Goal: Information Seeking & Learning: Check status

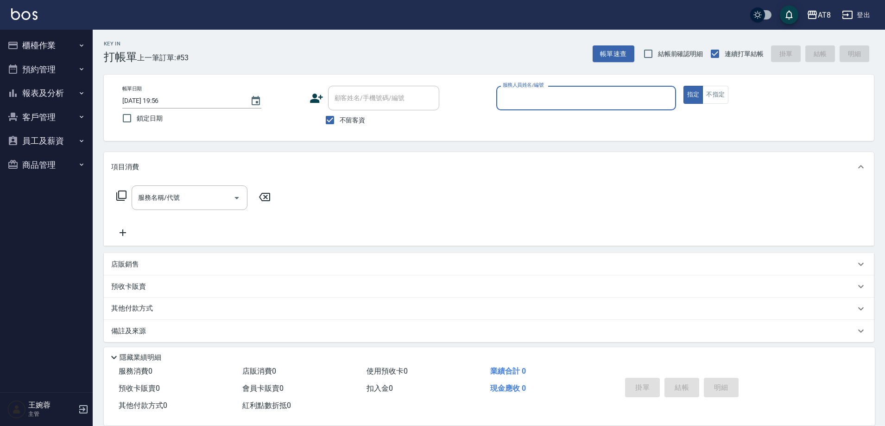
click at [55, 91] on button "報表及分析" at bounding box center [46, 93] width 85 height 24
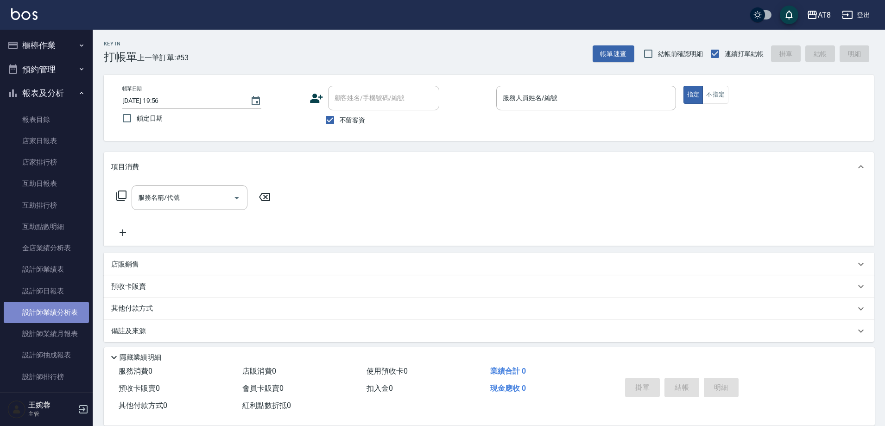
click at [62, 302] on link "設計師業績分析表" at bounding box center [46, 312] width 85 height 21
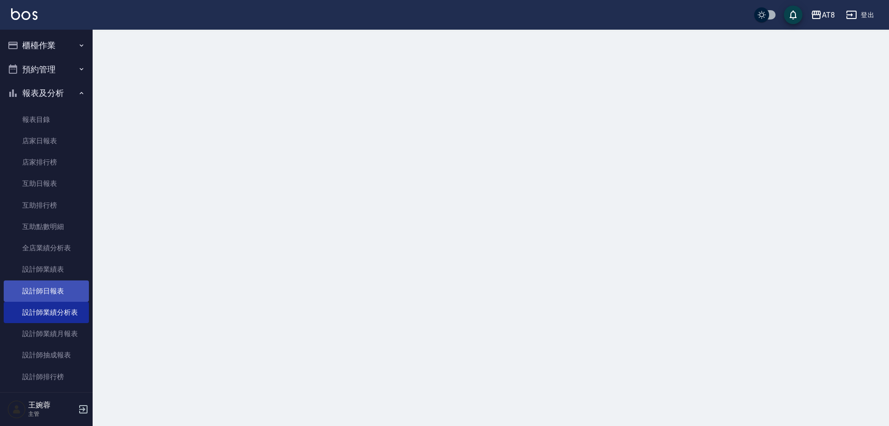
click at [61, 295] on link "設計師日報表" at bounding box center [46, 290] width 85 height 21
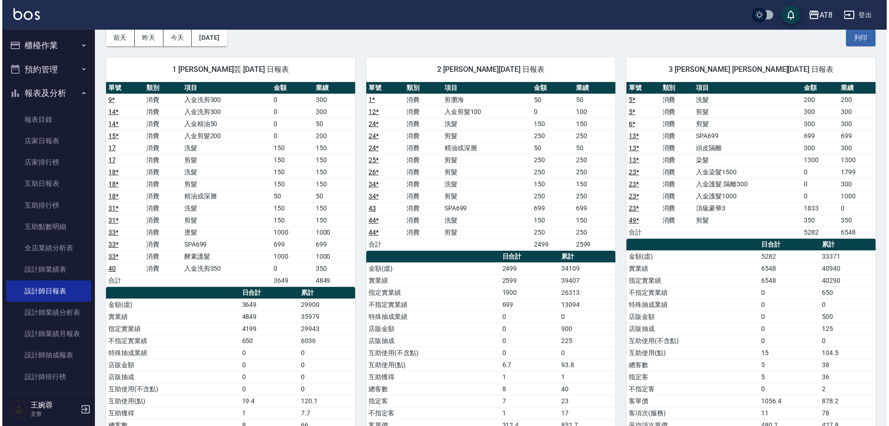
scroll to position [39, 0]
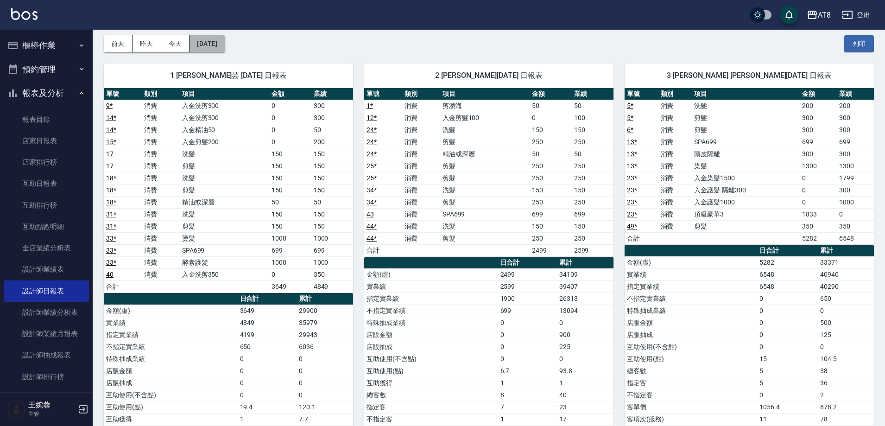
click at [223, 44] on button "[DATE]" at bounding box center [206, 43] width 35 height 17
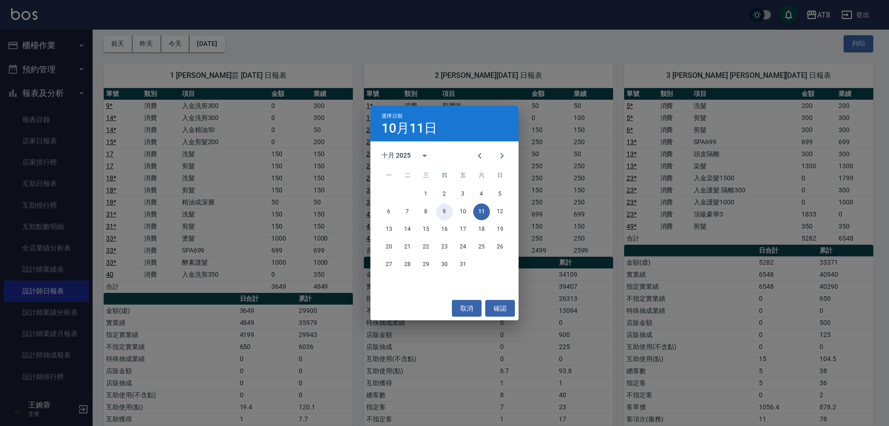
click at [442, 214] on button "9" at bounding box center [444, 211] width 17 height 17
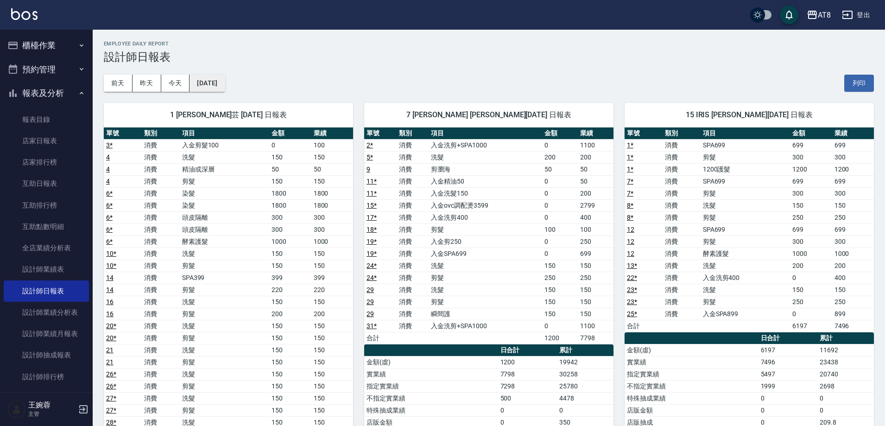
click at [220, 76] on button "[DATE]" at bounding box center [206, 83] width 35 height 17
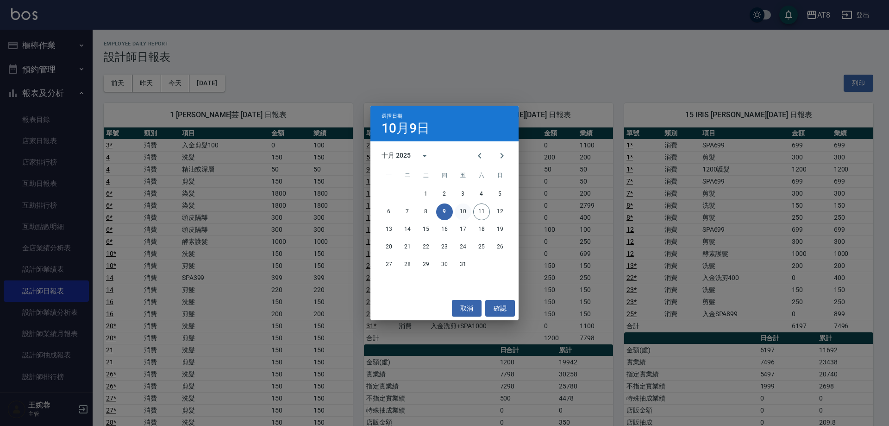
click at [470, 209] on button "10" at bounding box center [463, 211] width 17 height 17
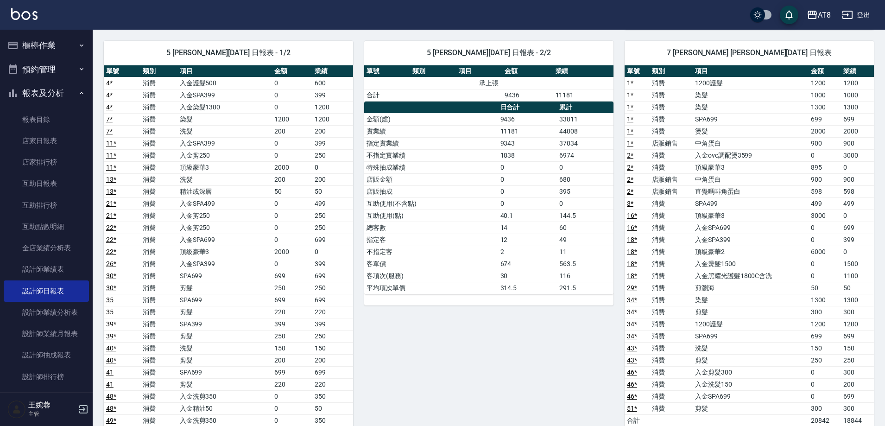
scroll to position [459, 0]
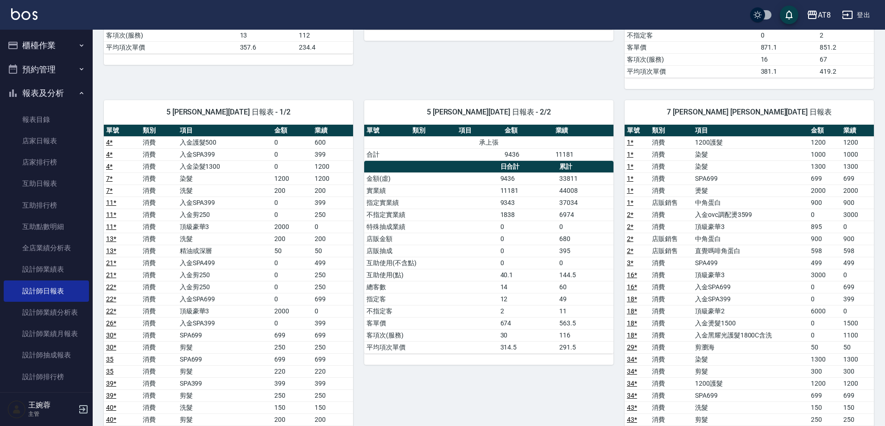
click at [214, 167] on td "入金染髮1300" at bounding box center [224, 166] width 95 height 12
click at [209, 175] on td "染髮" at bounding box center [224, 178] width 95 height 12
click at [209, 164] on td "入金染髮1300" at bounding box center [224, 166] width 95 height 12
click at [210, 179] on td "染髮" at bounding box center [224, 178] width 95 height 12
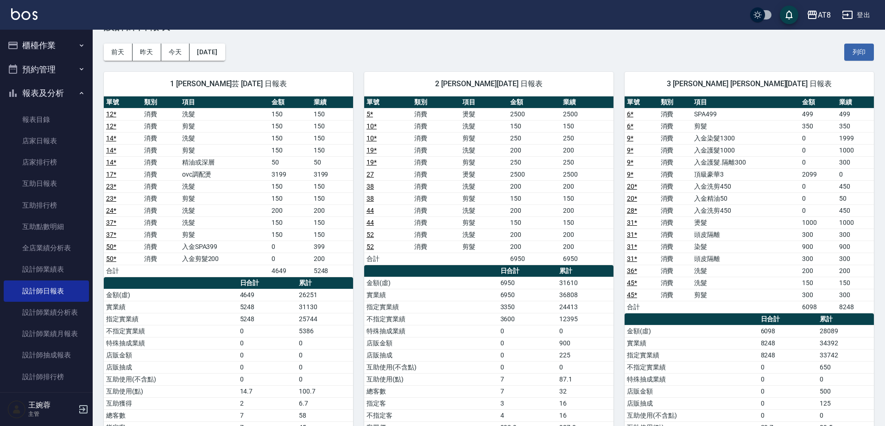
scroll to position [0, 0]
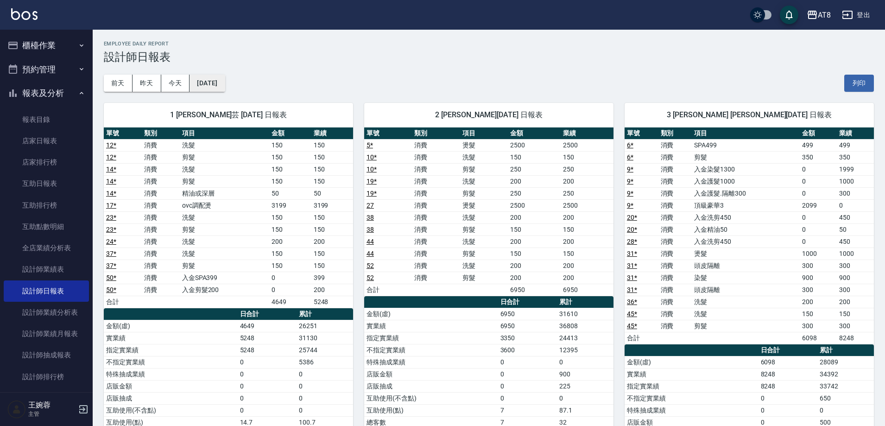
click at [225, 82] on button "[DATE]" at bounding box center [206, 83] width 35 height 17
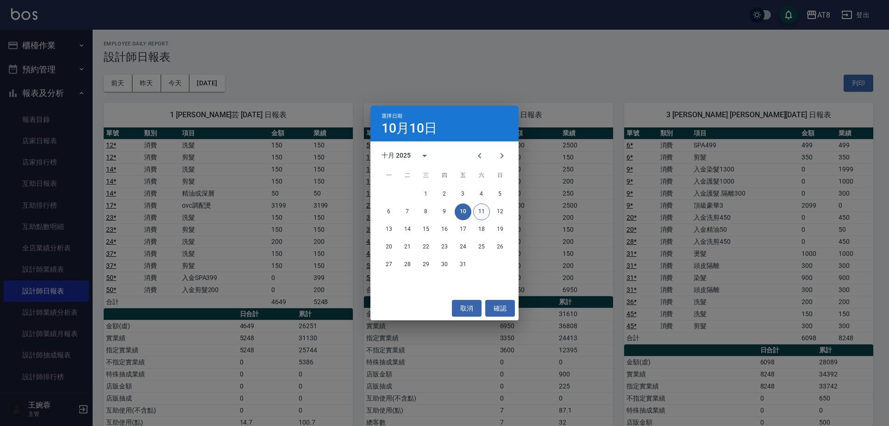
click at [484, 208] on button "11" at bounding box center [481, 211] width 17 height 17
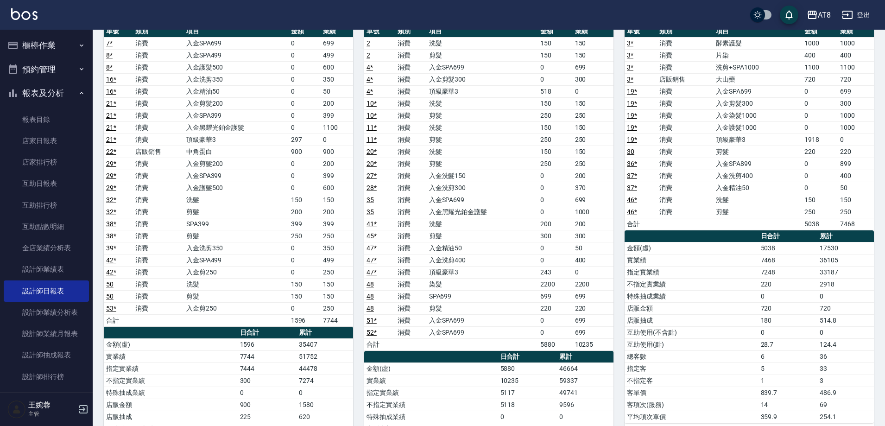
scroll to position [600, 0]
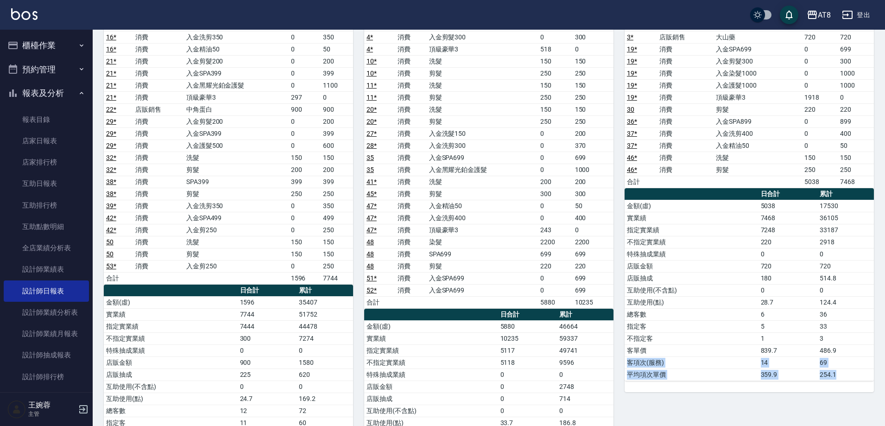
click at [859, 367] on tbody "金額(虛) 5038 17530 實業績 7468 36105 指定實業績 7248 33187 不指定實業績 220 2918 特殊抽成業績 0 0 店販金…" at bounding box center [748, 290] width 249 height 181
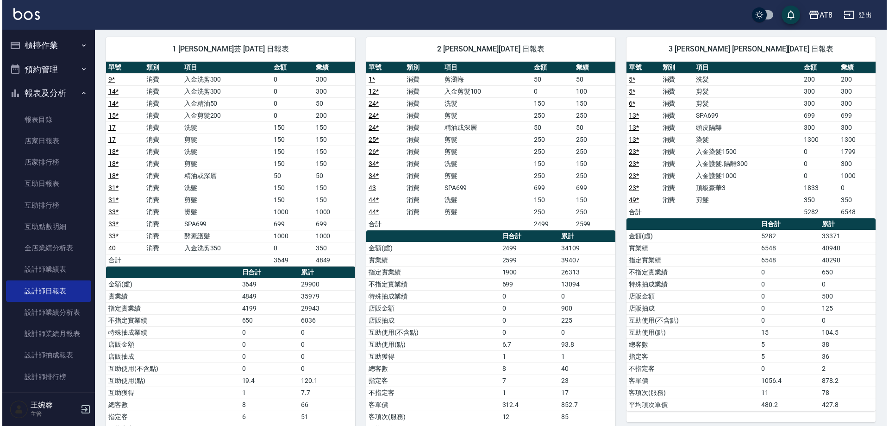
scroll to position [28, 0]
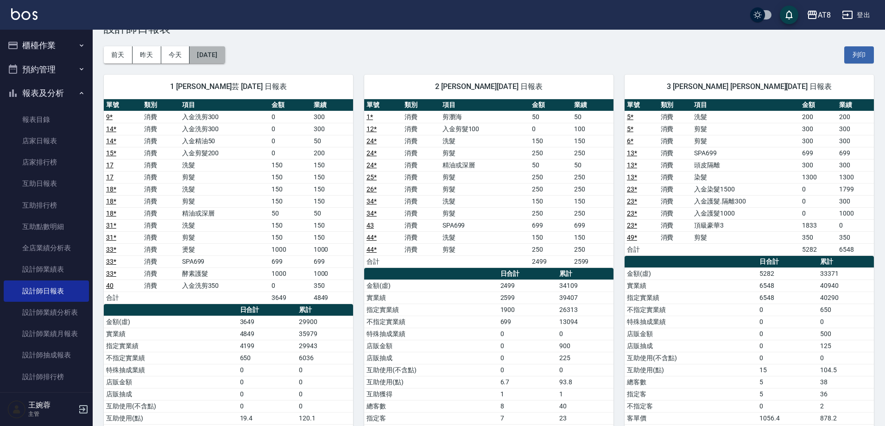
click at [213, 62] on button "[DATE]" at bounding box center [206, 54] width 35 height 17
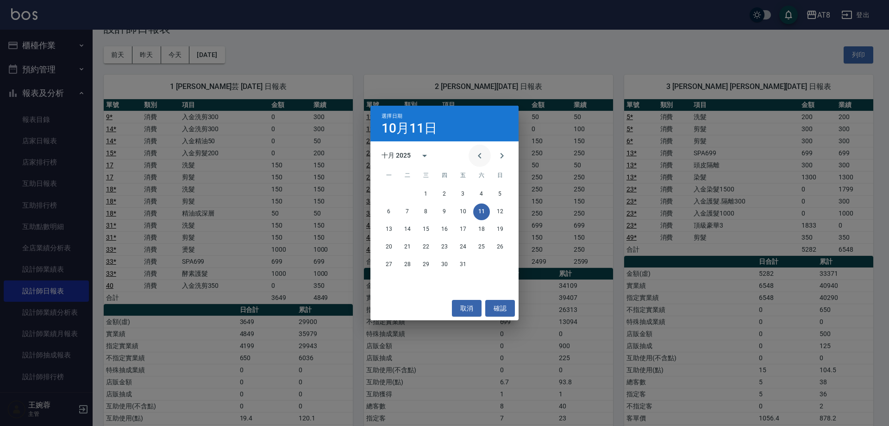
click at [469, 158] on button "Previous month" at bounding box center [480, 156] width 22 height 22
click at [442, 210] on button "11" at bounding box center [444, 211] width 17 height 17
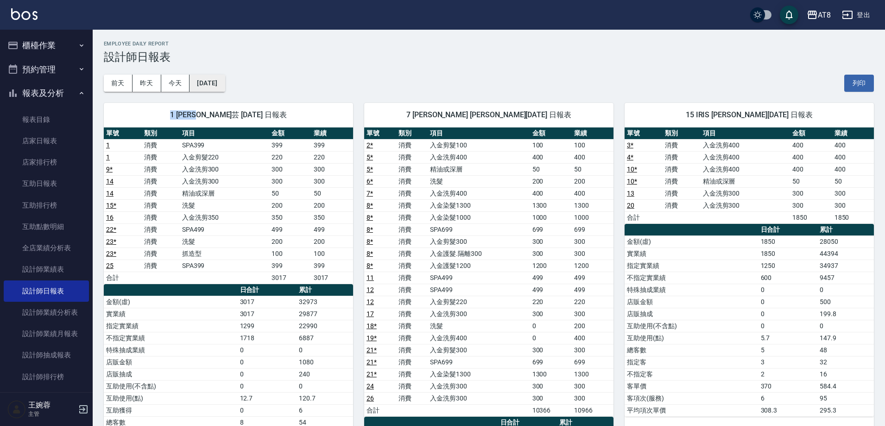
drag, startPoint x: 209, startPoint y: 87, endPoint x: 230, endPoint y: 79, distance: 21.7
click at [211, 87] on div "AT8 [DATE] 設計師日報表 列印時間： [DATE][PHONE_NUMBER]:51 Employee Daily Report 設計師日報表 [D…" at bounding box center [489, 331] width 792 height 602
drag, startPoint x: 242, startPoint y: 84, endPoint x: 248, endPoint y: 86, distance: 5.7
click at [243, 84] on div "[DATE] [DATE] [DATE] [DATE] 列印" at bounding box center [489, 82] width 770 height 39
click at [225, 77] on button "[DATE]" at bounding box center [206, 83] width 35 height 17
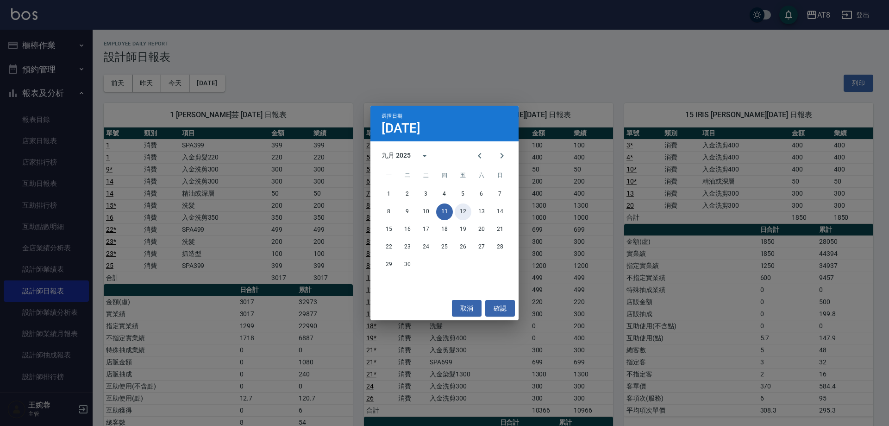
click at [466, 208] on button "12" at bounding box center [463, 211] width 17 height 17
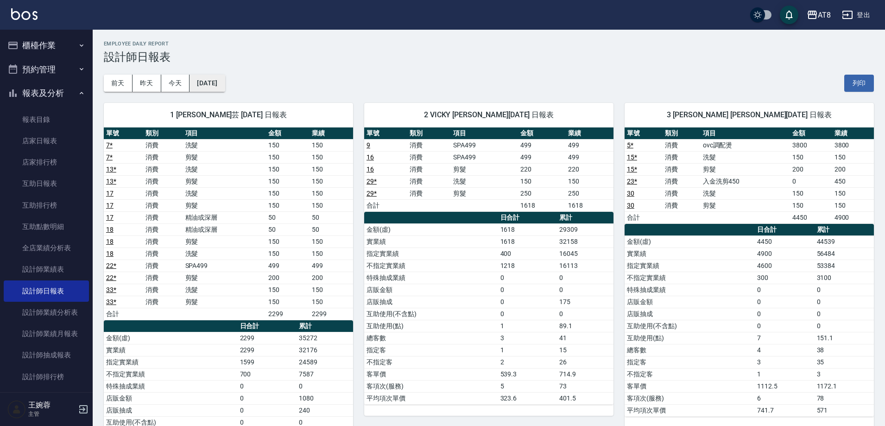
click at [225, 82] on button "[DATE]" at bounding box center [206, 83] width 35 height 17
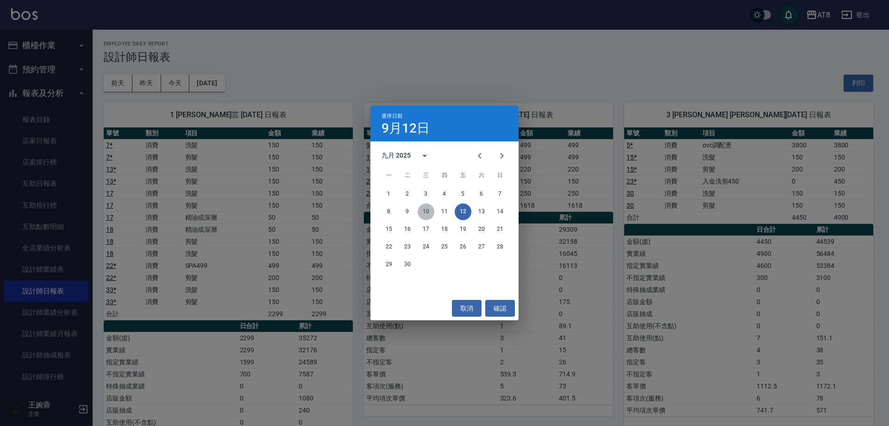
click at [430, 213] on button "10" at bounding box center [426, 211] width 17 height 17
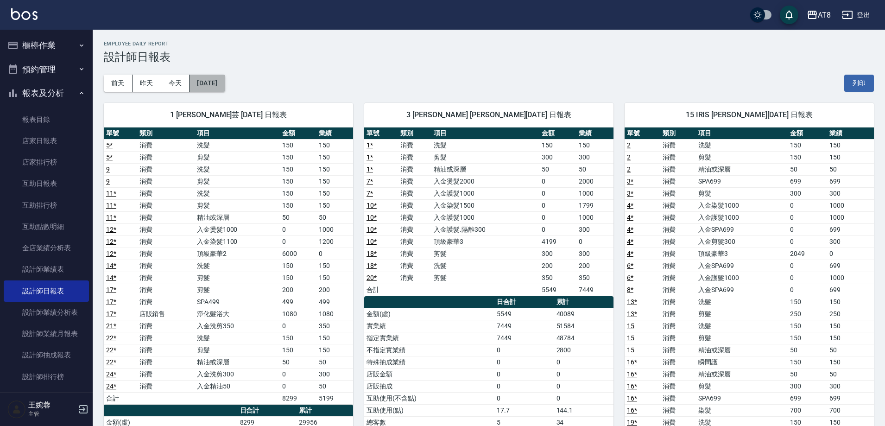
click at [223, 90] on button "[DATE]" at bounding box center [206, 83] width 35 height 17
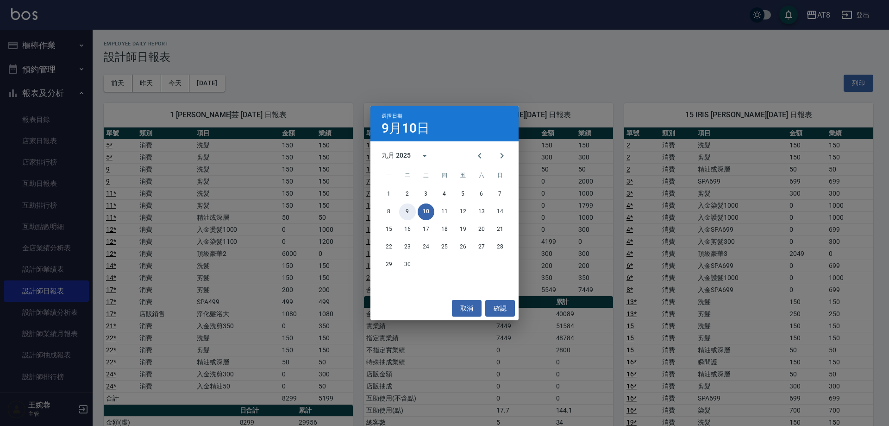
click at [409, 209] on button "9" at bounding box center [407, 211] width 17 height 17
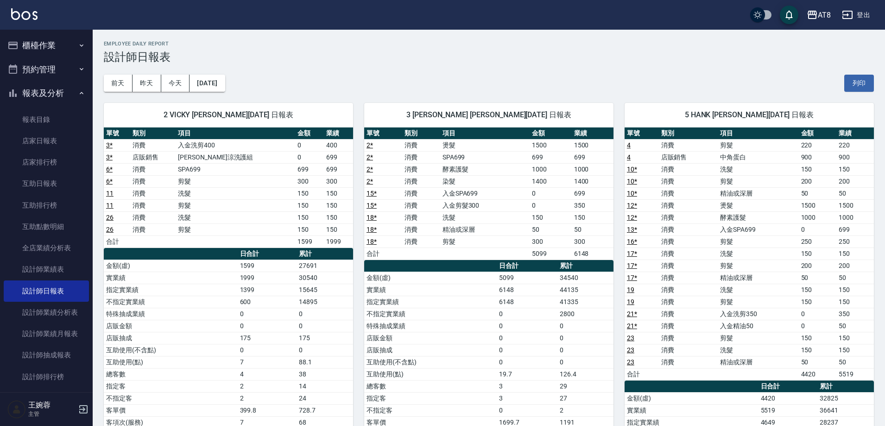
drag, startPoint x: 144, startPoint y: 379, endPoint x: 151, endPoint y: 410, distance: 31.4
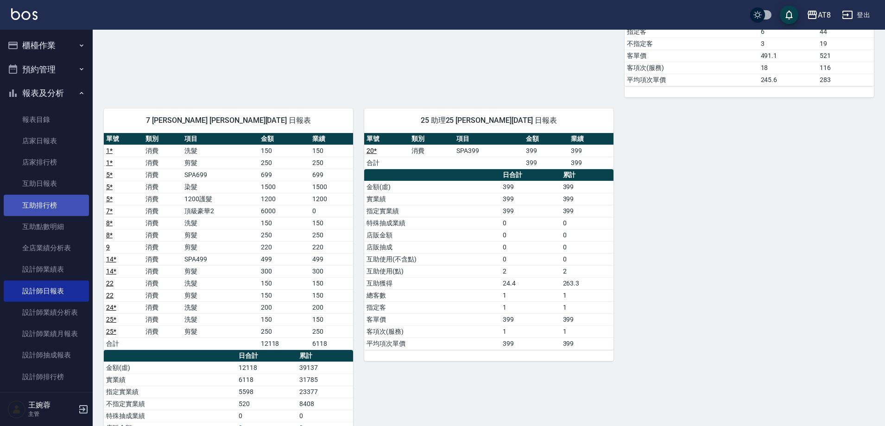
click at [64, 200] on link "互助排行榜" at bounding box center [46, 205] width 85 height 21
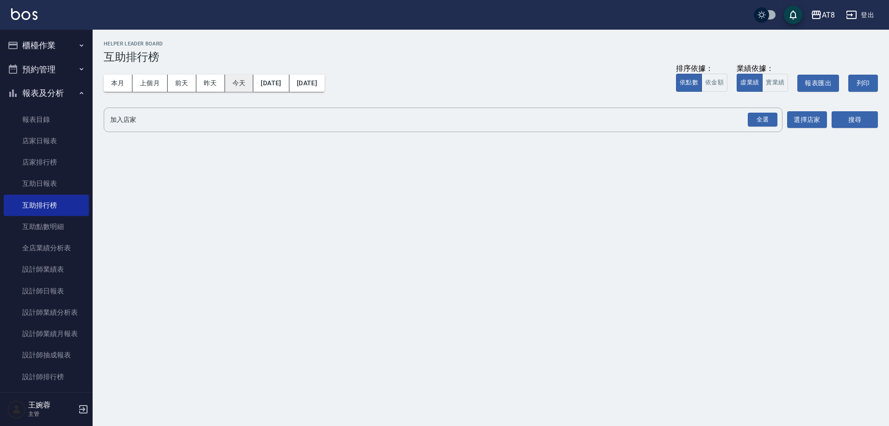
click at [239, 86] on button "今天" at bounding box center [239, 83] width 29 height 17
click at [45, 136] on link "店家日報表" at bounding box center [46, 140] width 85 height 21
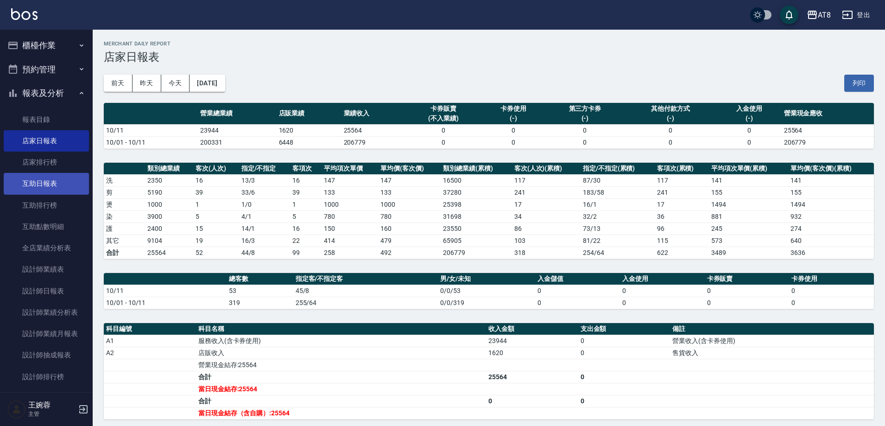
click at [49, 184] on link "互助日報表" at bounding box center [46, 183] width 85 height 21
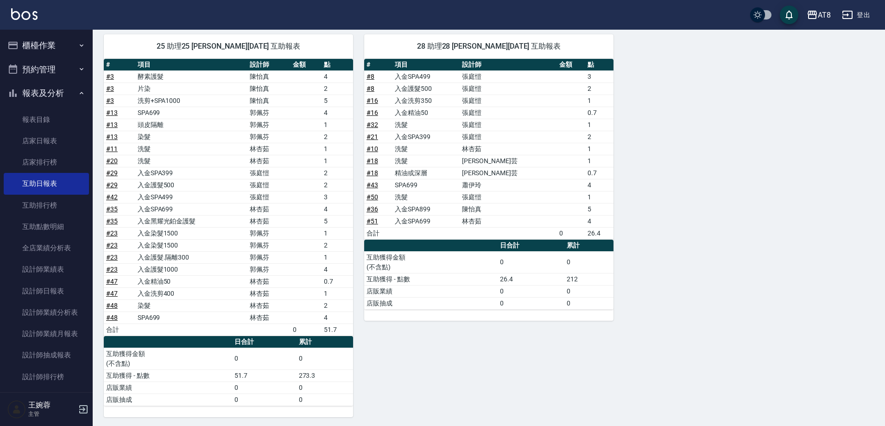
scroll to position [663, 0]
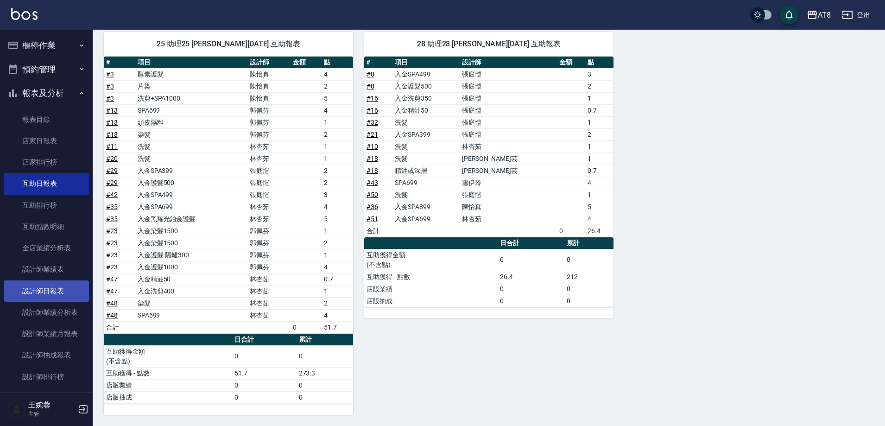
click at [26, 293] on link "設計師日報表" at bounding box center [46, 290] width 85 height 21
